Goal: Check status: Check status

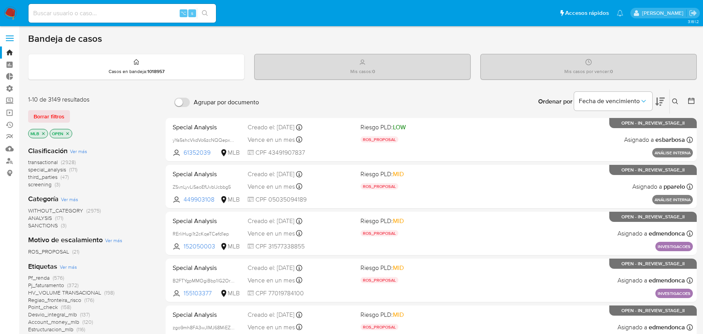
scroll to position [145, 0]
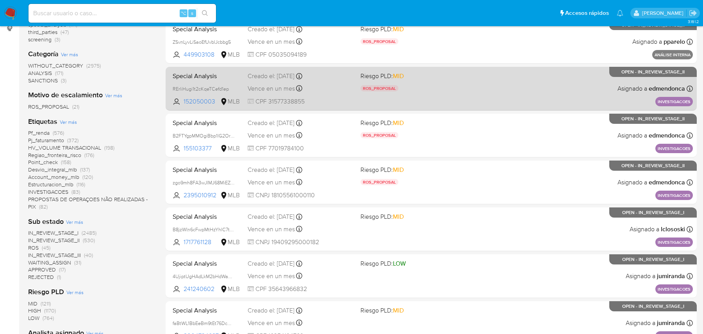
click at [225, 75] on span "Special Analysis" at bounding box center [207, 75] width 69 height 10
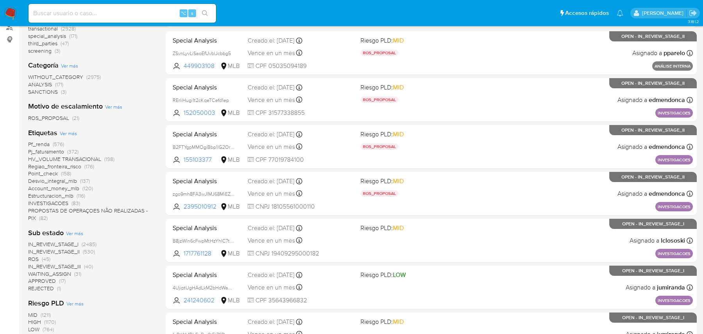
scroll to position [0, 0]
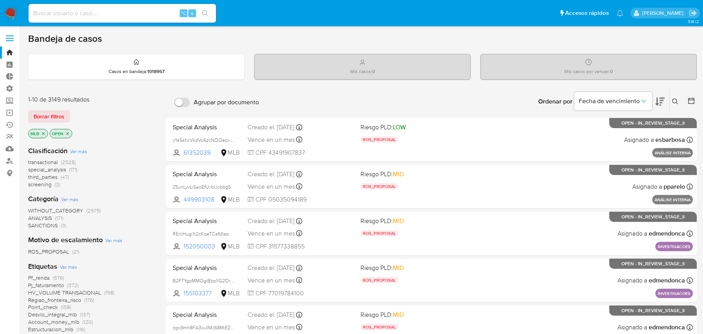
click at [50, 161] on span "transactional" at bounding box center [43, 162] width 30 height 8
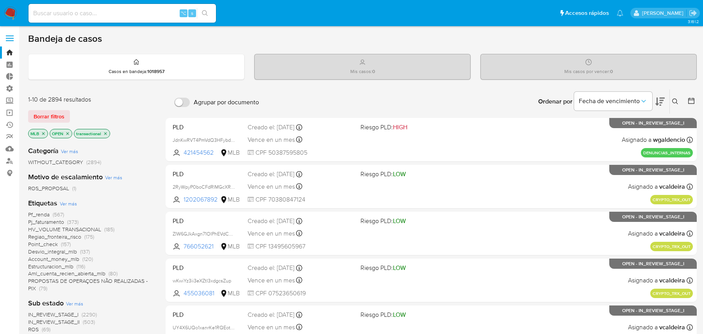
click at [66, 132] on icon "close-filter" at bounding box center [67, 133] width 5 height 5
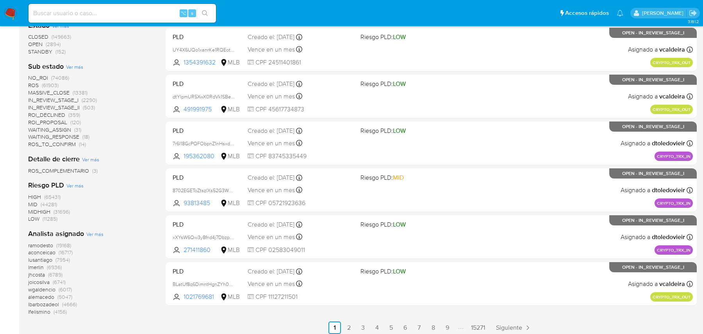
scroll to position [329, 0]
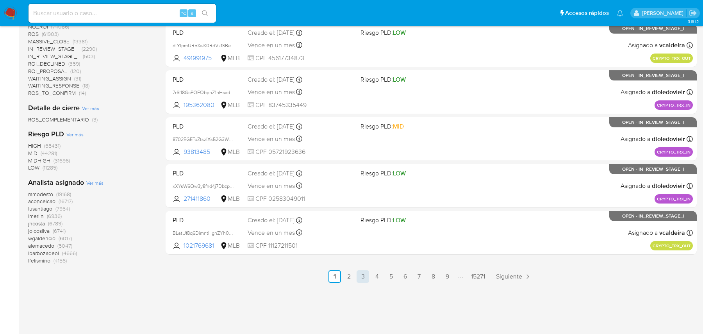
click at [364, 281] on link "3" at bounding box center [363, 276] width 12 height 12
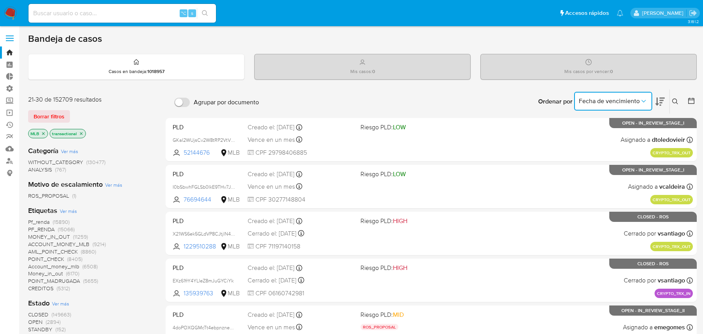
click at [630, 100] on span "Fecha de vencimiento" at bounding box center [609, 101] width 61 height 8
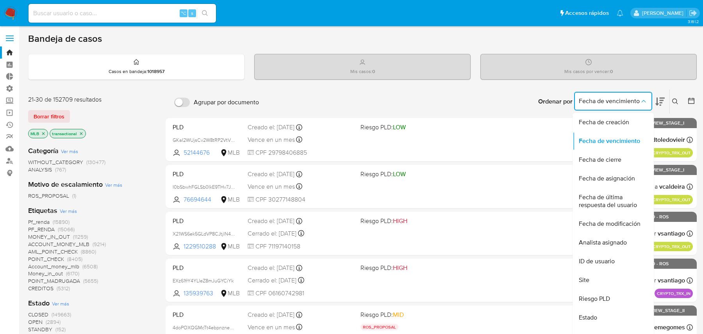
click at [304, 102] on div "Ordenar por Fecha de vencimiento Fecha de creación Fecha de vencimiento Fecha d…" at bounding box center [480, 101] width 434 height 24
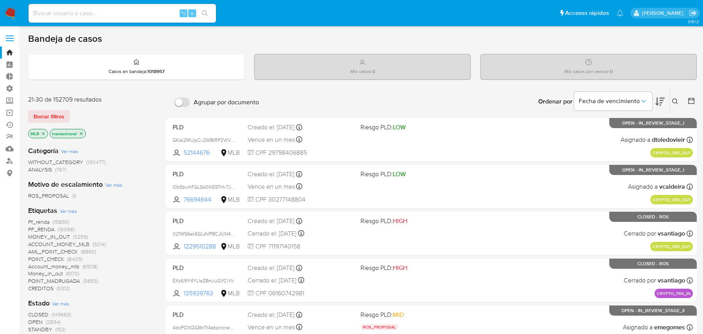
click at [40, 237] on span "MONEY_IN_OUT" at bounding box center [49, 237] width 42 height 8
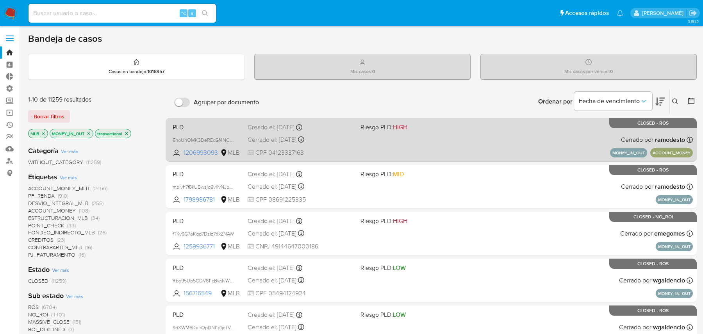
click at [408, 143] on div "PLD 5hoUnOMK3DeREcGf4NCcPfEm 1206993093 MLB Riesgo PLD: HIGH Creado el: 14/10/2…" at bounding box center [430, 139] width 523 height 39
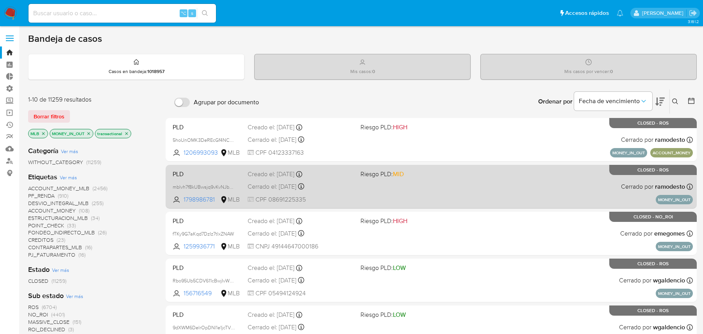
click at [434, 181] on div "PLD mblvh7f8kUBwsjq9vKvNJbQs 1798986781 MLB Riesgo PLD: MID Creado el: 12/09/20…" at bounding box center [430, 186] width 523 height 39
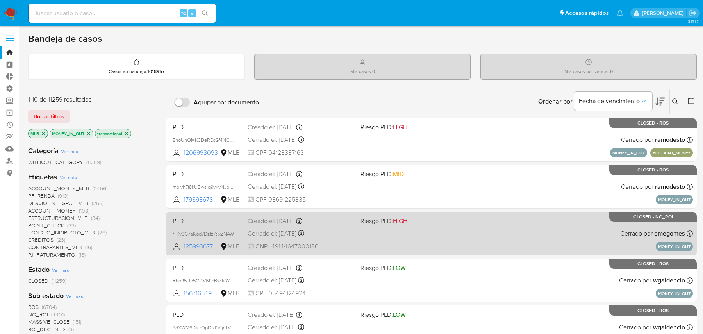
click at [439, 230] on div "PLD fTKy9G7aKqd7DzIz7tIxZNAW 1259936771 MLB Riesgo PLD: HIGH Creado el: 11/07/2…" at bounding box center [430, 233] width 523 height 39
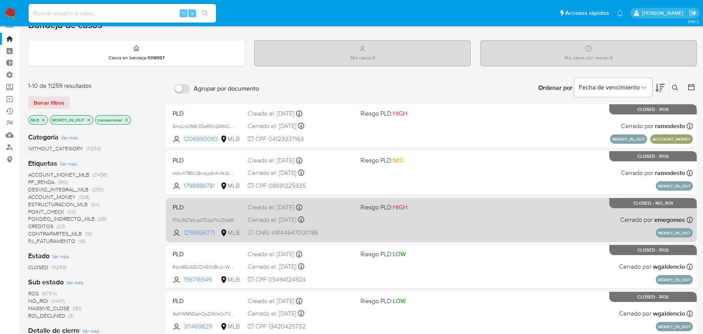
scroll to position [29, 0]
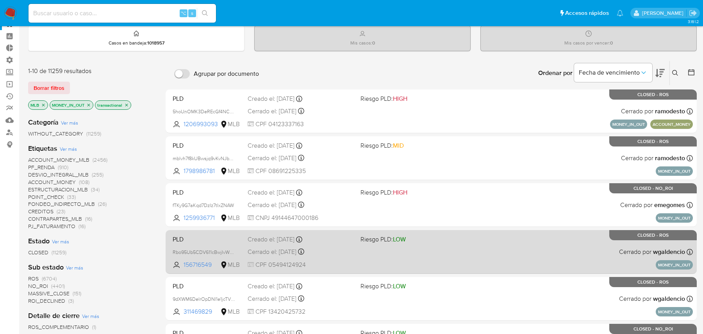
click at [439, 243] on div "PLD Rbo95Ub5CDV611cBwjIvW9Zm 156716549 MLB Riesgo PLD: LOW Creado el: 12/05/202…" at bounding box center [430, 251] width 523 height 39
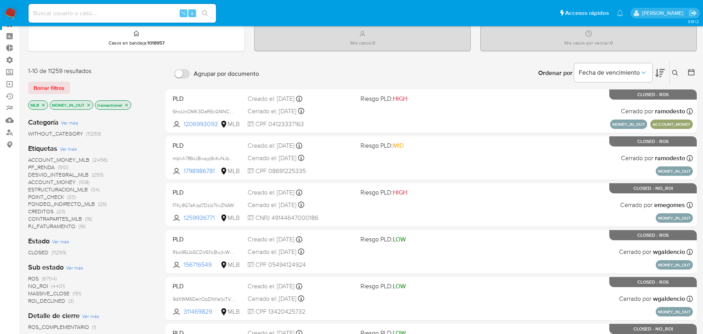
click at [142, 11] on input at bounding box center [122, 13] width 187 height 10
paste input "eZq0D1qpmjtS32EB1prBQeET"
type input "eZq0D1qpmjtS32EB1prBQeET"
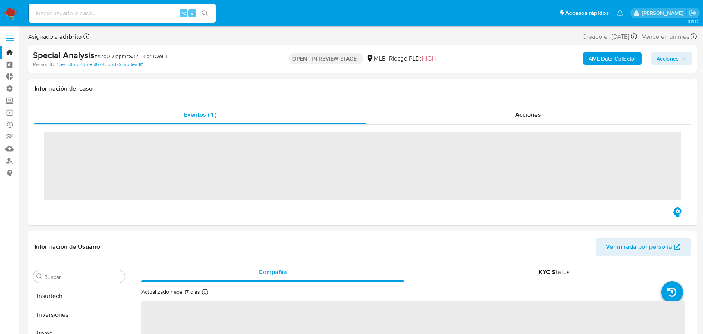
scroll to position [405, 0]
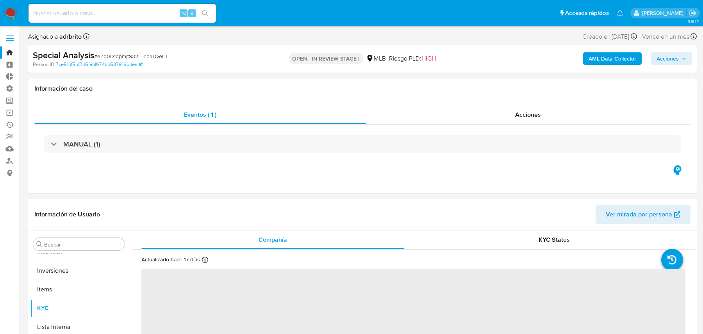
select select "10"
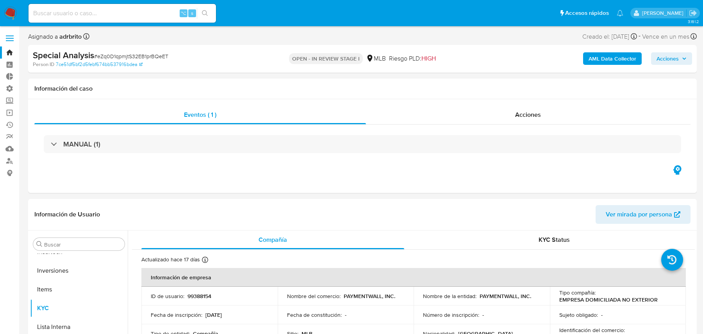
click at [611, 60] on b "AML Data Collector" at bounding box center [612, 58] width 48 height 12
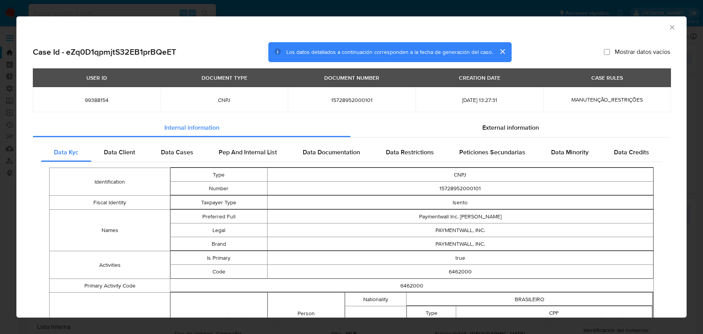
click at [363, 133] on div "External information" at bounding box center [510, 127] width 319 height 19
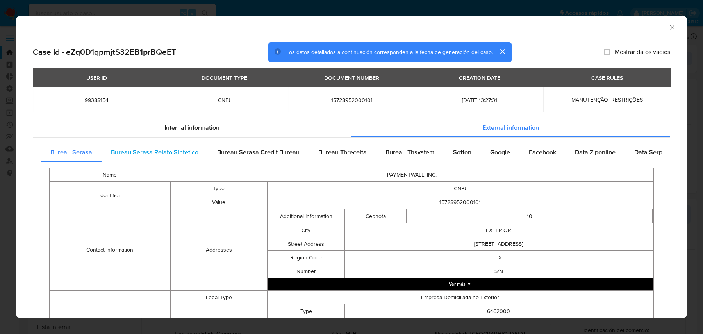
click at [187, 157] on div "Bureau Serasa Relato Sintetico" at bounding box center [155, 152] width 106 height 19
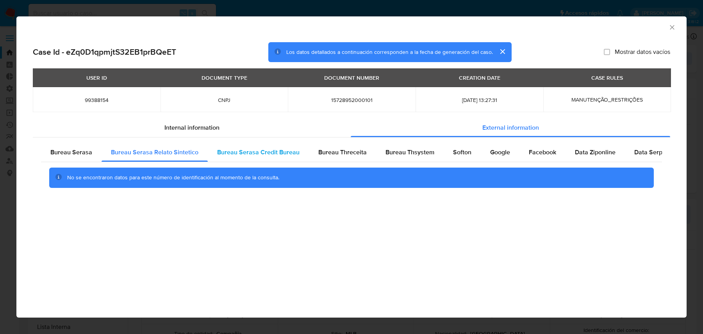
click at [241, 153] on span "Bureau Serasa Credit Bureau" at bounding box center [258, 152] width 82 height 9
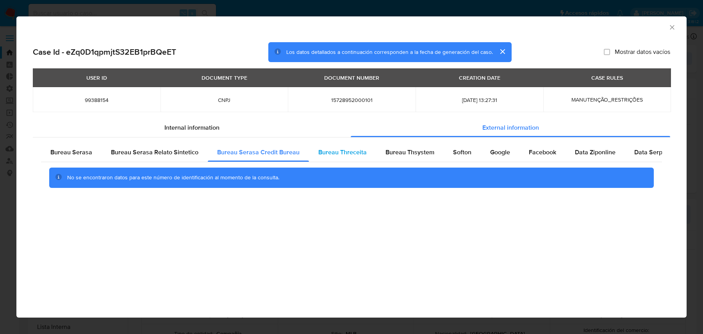
click at [327, 153] on span "Bureau Threceita" at bounding box center [342, 152] width 48 height 9
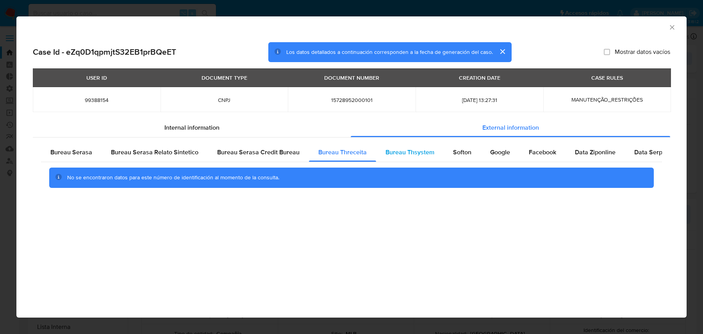
click at [412, 154] on span "Bureau Thsystem" at bounding box center [409, 152] width 49 height 9
click at [453, 152] on span "Softon" at bounding box center [462, 152] width 18 height 9
click at [77, 154] on span "Bureau Serasa" at bounding box center [71, 152] width 42 height 9
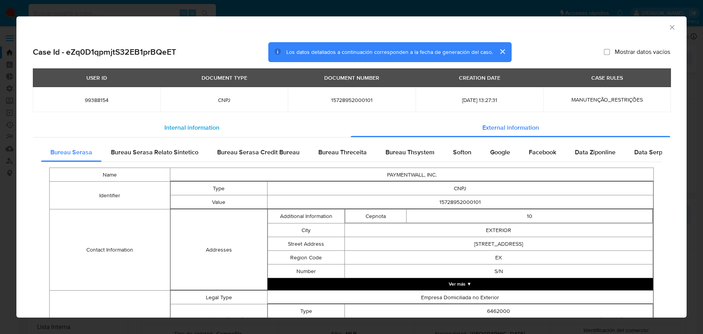
click at [142, 126] on div "Internal information" at bounding box center [192, 127] width 318 height 19
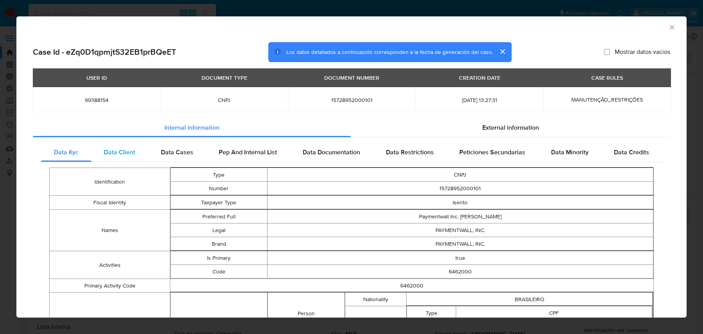
click at [121, 152] on span "Data Client" at bounding box center [119, 152] width 31 height 9
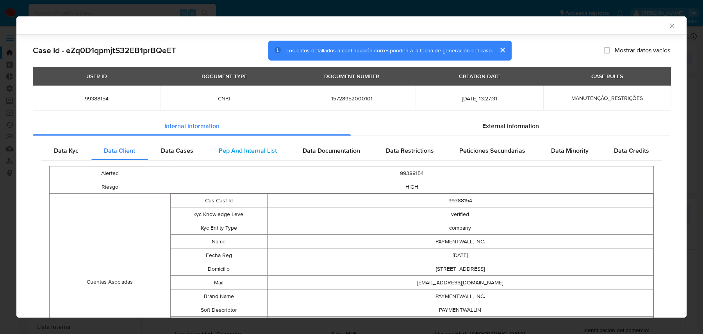
scroll to position [93, 0]
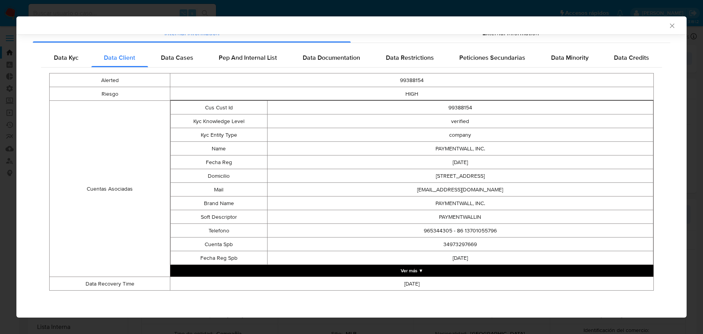
click at [266, 270] on button "Ver más ▼" at bounding box center [411, 271] width 483 height 12
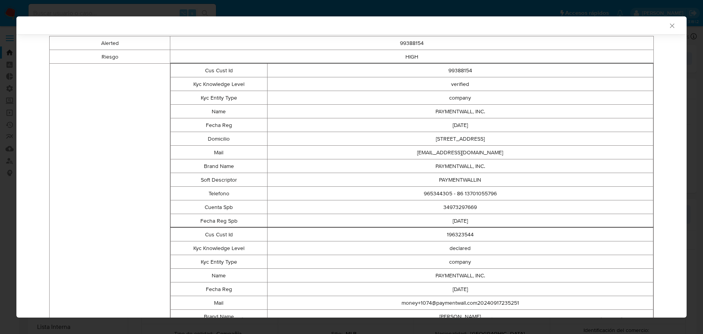
scroll to position [134, 0]
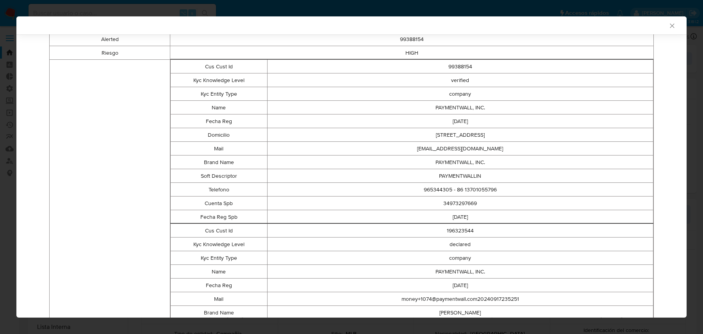
click at [465, 228] on td "196323544" at bounding box center [460, 231] width 386 height 14
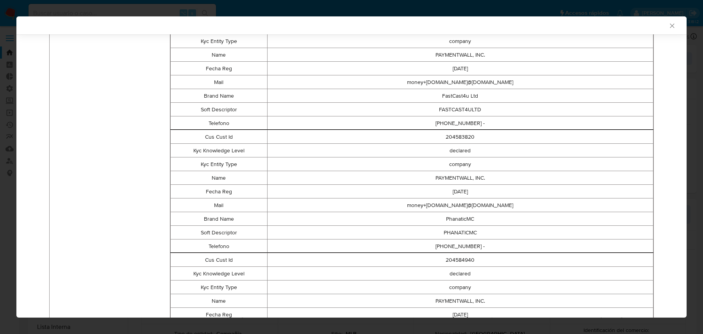
scroll to position [16843, 0]
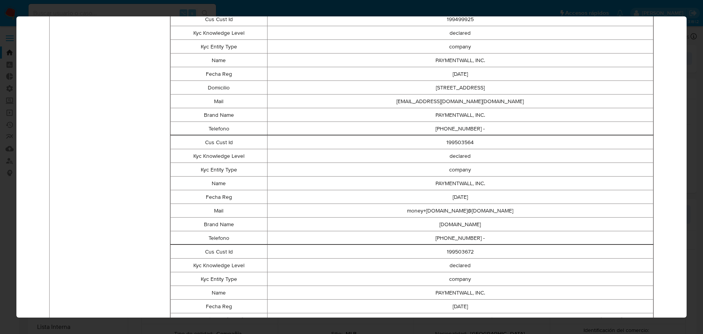
scroll to position [0, 0]
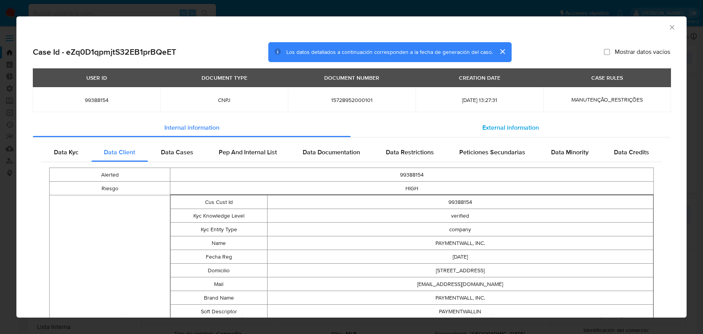
click at [439, 123] on div "External information" at bounding box center [510, 127] width 319 height 19
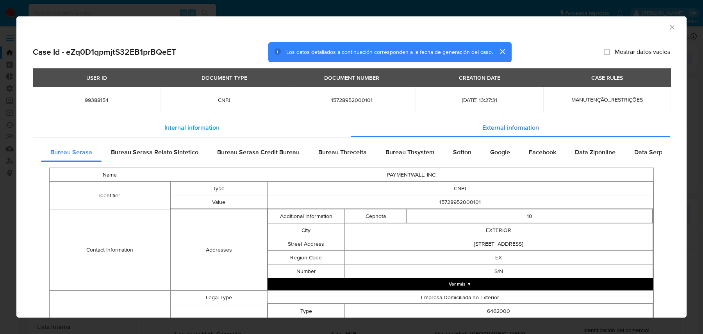
click at [278, 124] on div "Internal information" at bounding box center [192, 127] width 318 height 19
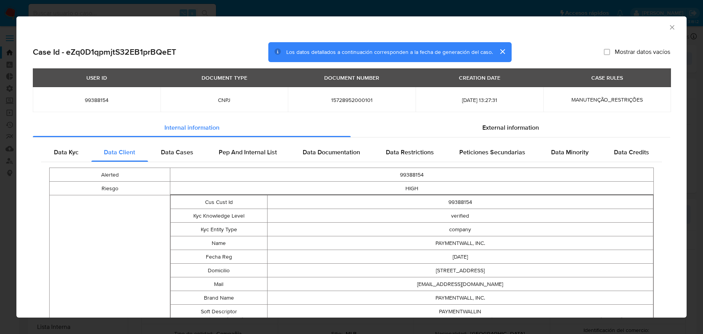
click at [429, 157] on div "Data Restrictions" at bounding box center [410, 152] width 74 height 19
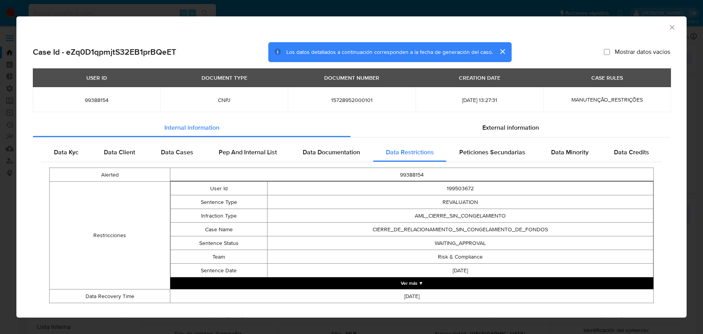
click at [424, 279] on button "Ver más ▼" at bounding box center [411, 283] width 483 height 12
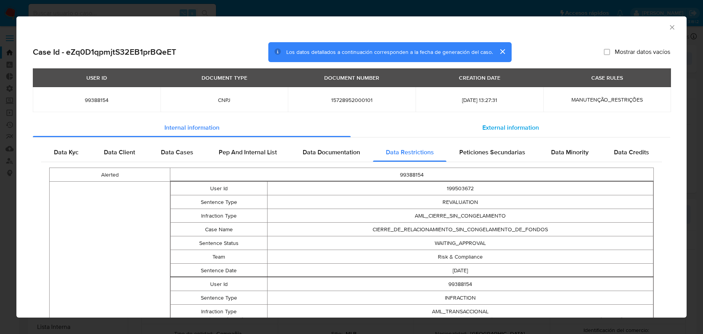
click at [497, 128] on span "External information" at bounding box center [510, 127] width 57 height 9
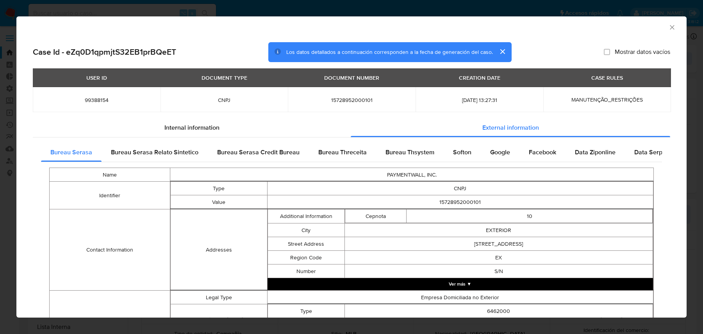
click at [317, 111] on td "15728952000101" at bounding box center [352, 99] width 128 height 25
click at [298, 120] on div "Internal information" at bounding box center [192, 127] width 318 height 19
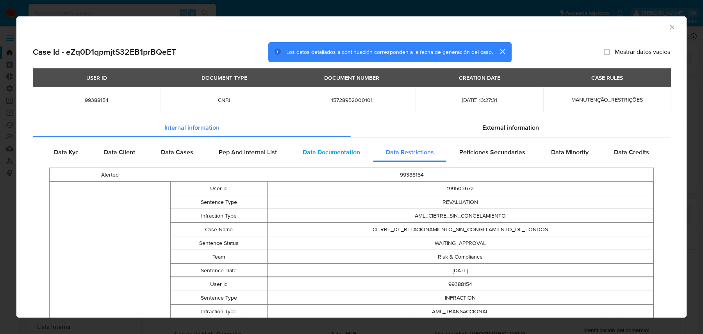
click at [369, 153] on div "Data Documentation" at bounding box center [331, 152] width 83 height 19
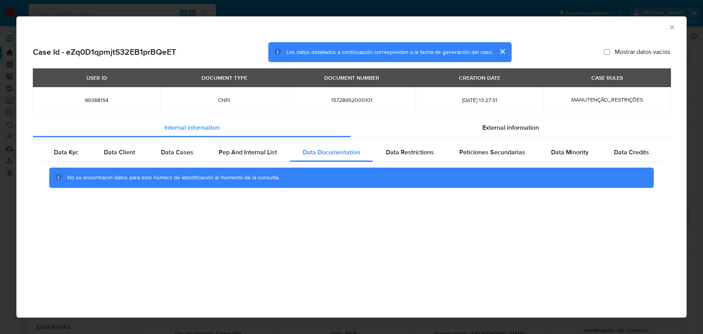
click at [168, 16] on div "AML Data Collector" at bounding box center [351, 26] width 670 height 20
click at [172, 10] on div "AML Data Collector Case Id - eZq0D1qpmjtS32EB1prBQeET Los datos detallados a co…" at bounding box center [351, 167] width 703 height 334
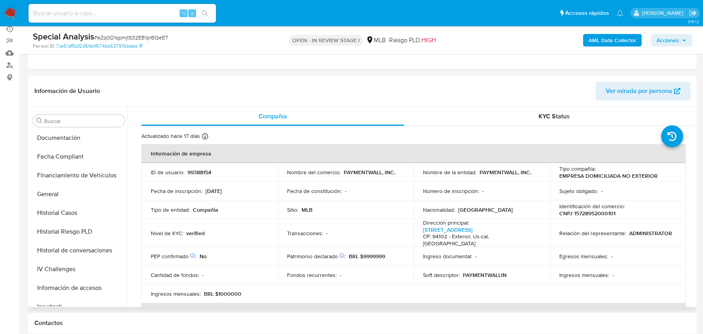
scroll to position [172, 0]
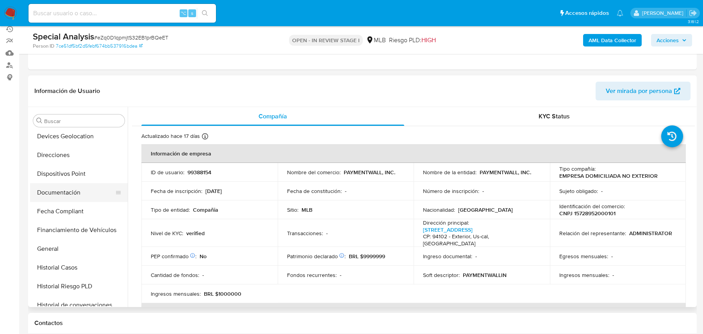
click at [62, 194] on button "Documentación" at bounding box center [75, 192] width 91 height 19
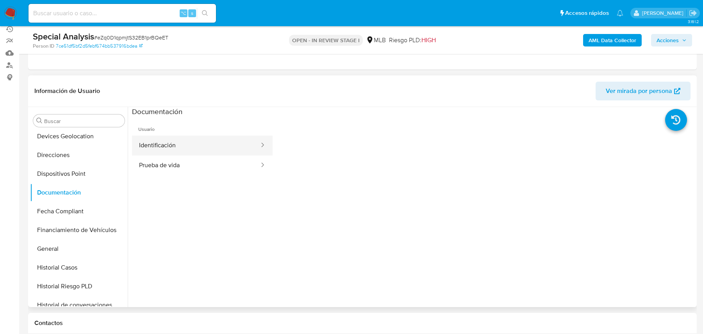
click at [214, 140] on button "Identificación" at bounding box center [196, 146] width 128 height 20
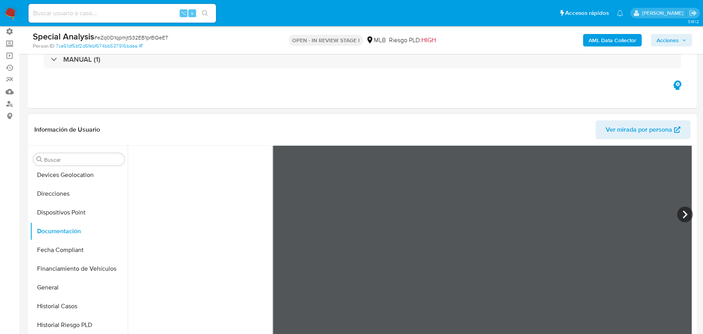
scroll to position [0, 0]
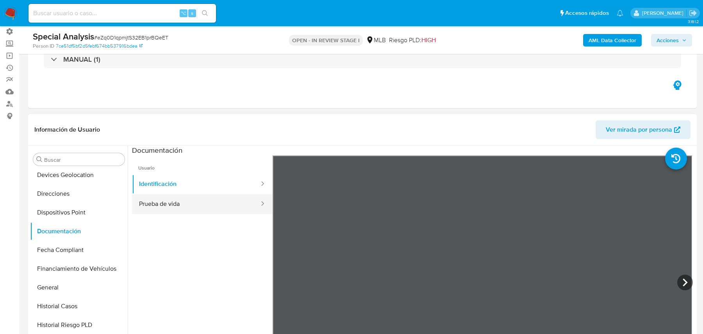
click at [227, 203] on button "Prueba de vida" at bounding box center [196, 204] width 128 height 20
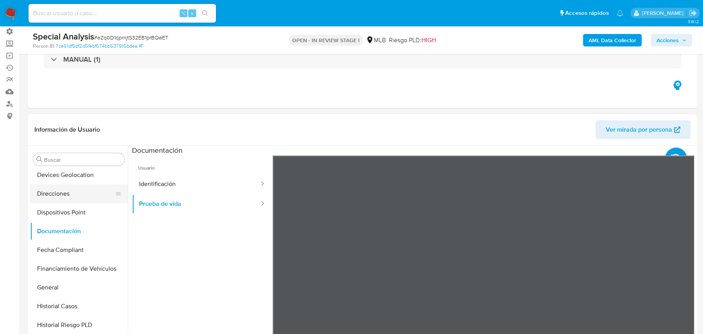
click at [97, 192] on button "Direcciones" at bounding box center [75, 193] width 91 height 19
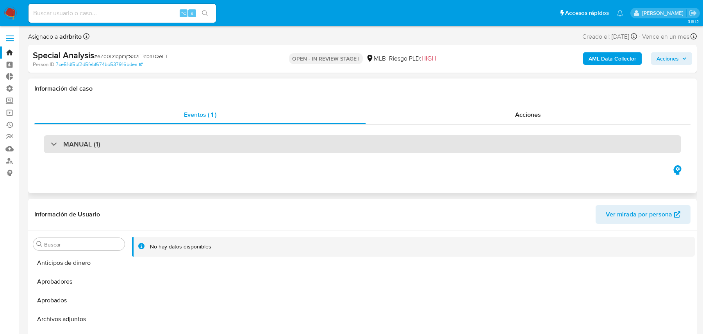
click at [109, 153] on div "MANUAL (1)" at bounding box center [362, 144] width 656 height 39
click at [111, 146] on div "MANUAL (1)" at bounding box center [362, 144] width 637 height 18
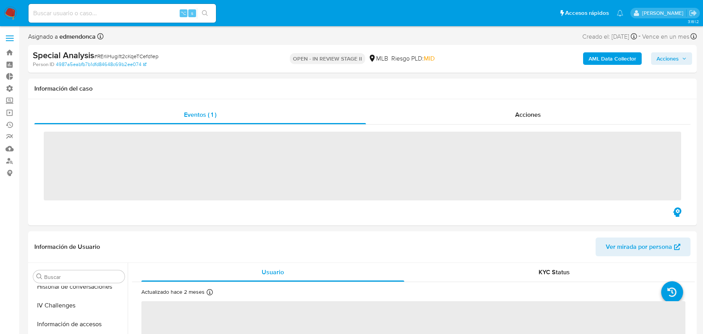
scroll to position [376, 0]
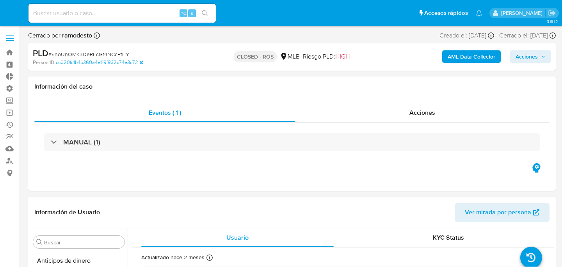
select select "10"
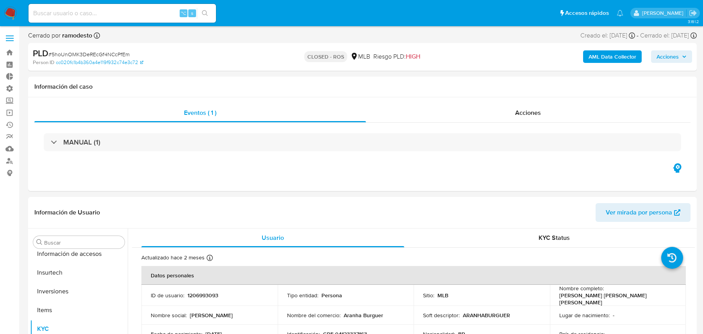
scroll to position [405, 0]
click at [562, 62] on b "AML Data Collector" at bounding box center [612, 56] width 48 height 12
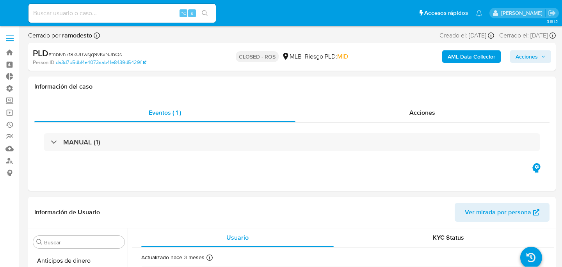
select select "10"
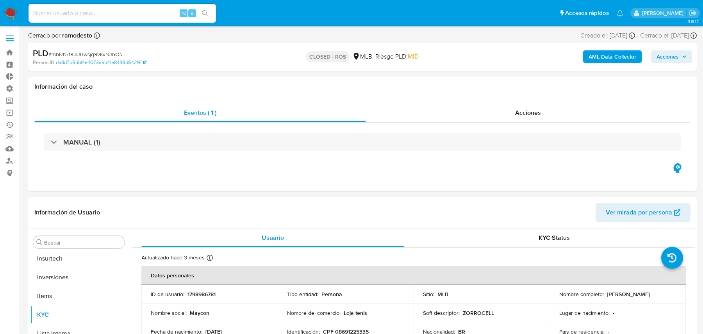
scroll to position [405, 0]
click at [562, 54] on b "AML Data Collector" at bounding box center [612, 56] width 48 height 12
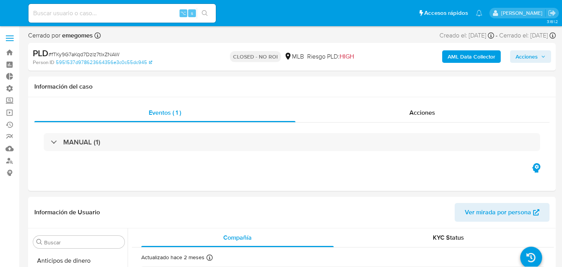
select select "10"
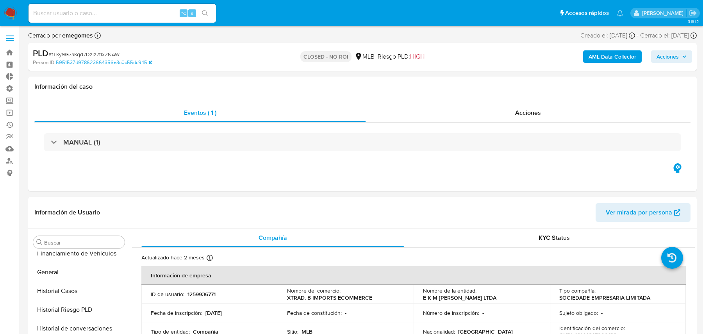
scroll to position [405, 0]
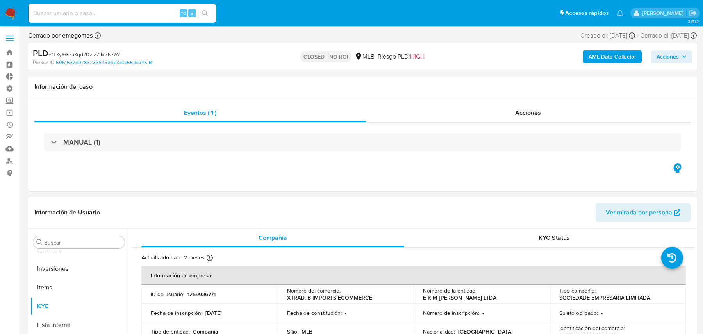
click at [562, 55] on b "AML Data Collector" at bounding box center [612, 56] width 48 height 12
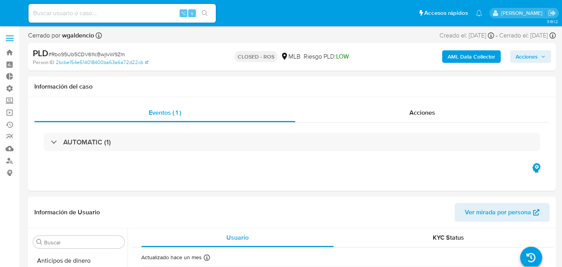
select select "10"
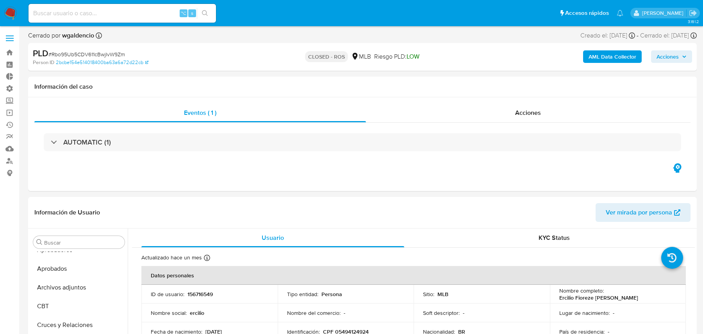
scroll to position [405, 0]
click at [562, 61] on b "AML Data Collector" at bounding box center [612, 56] width 48 height 12
